Goal: Transaction & Acquisition: Purchase product/service

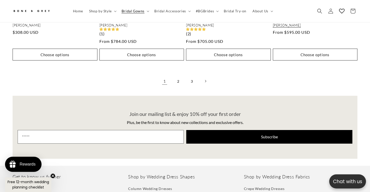
scroll to position [1112, 0]
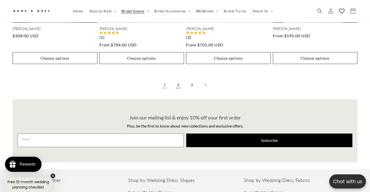
click at [179, 79] on link "2" at bounding box center [178, 84] width 11 height 11
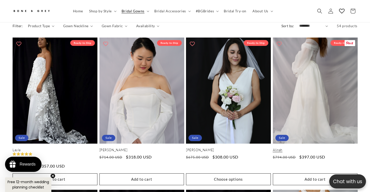
scroll to position [233, 0]
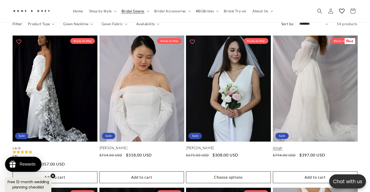
click at [301, 146] on link "Alinah" at bounding box center [315, 148] width 85 height 4
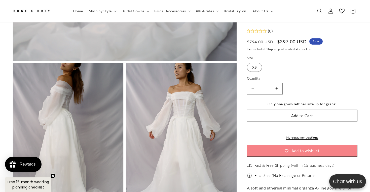
scroll to position [334, 0]
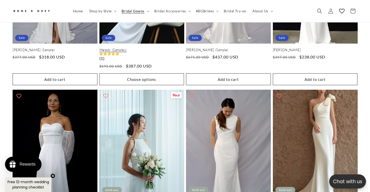
scroll to position [892, 0]
